Goal: Navigation & Orientation: Find specific page/section

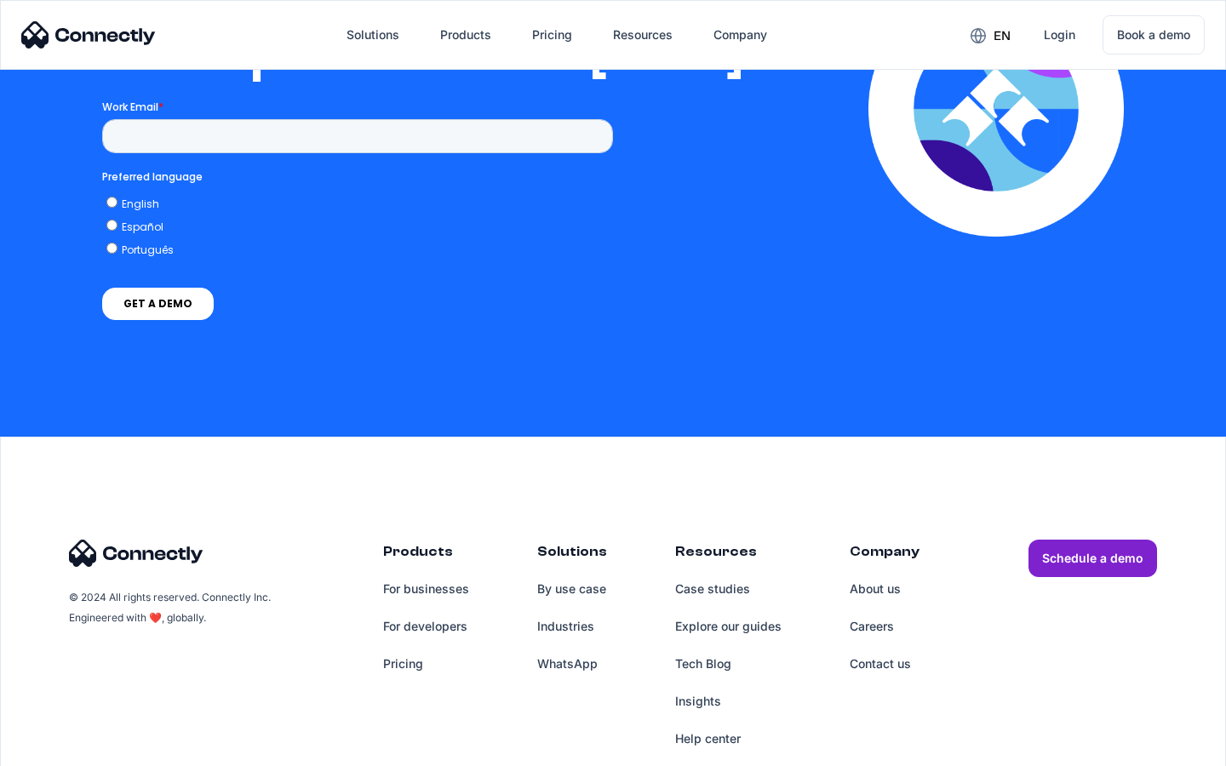
scroll to position [3463, 0]
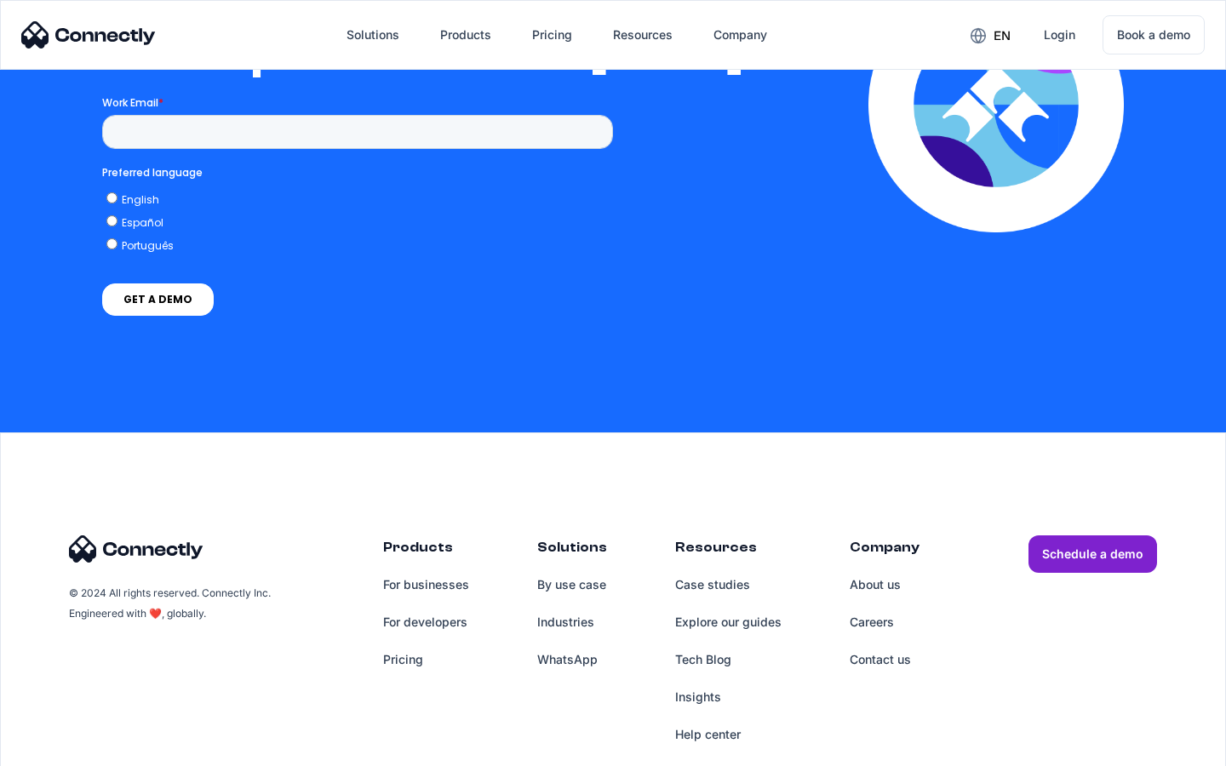
scroll to position [3722, 0]
